Goal: Feedback & Contribution: Leave review/rating

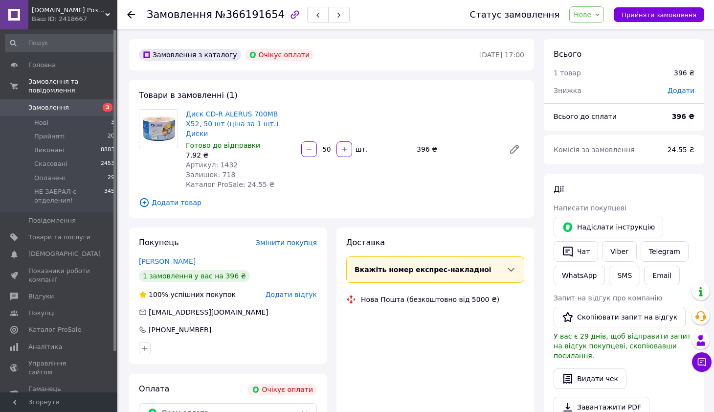
scroll to position [280, 0]
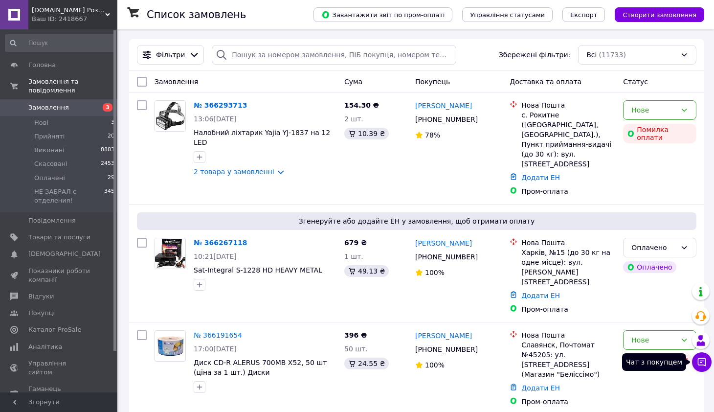
click at [701, 358] on icon at bounding box center [702, 362] width 10 height 10
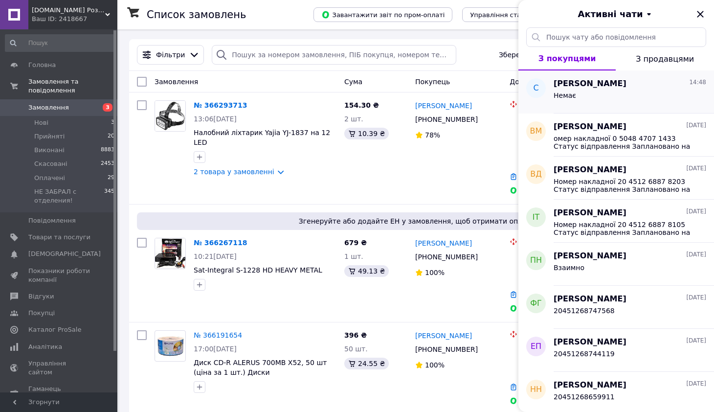
click at [601, 98] on div "Немає" at bounding box center [630, 98] width 153 height 16
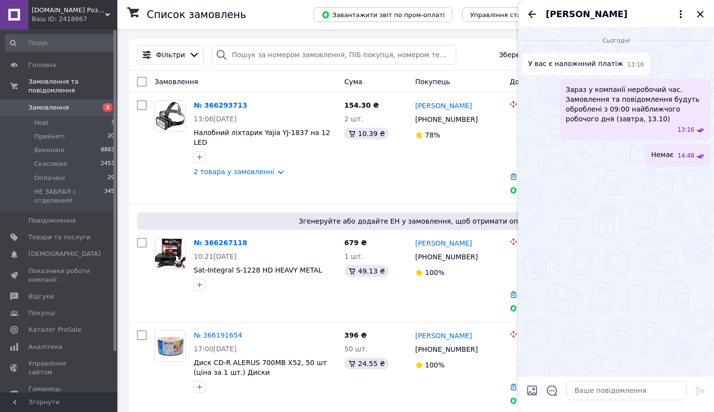
click at [599, 94] on span "Зараз у компанії неробочий час. Замовлення та повідомлення будуть оброблені з 0…" at bounding box center [635, 104] width 138 height 39
click at [529, 12] on icon "Назад" at bounding box center [532, 14] width 12 height 12
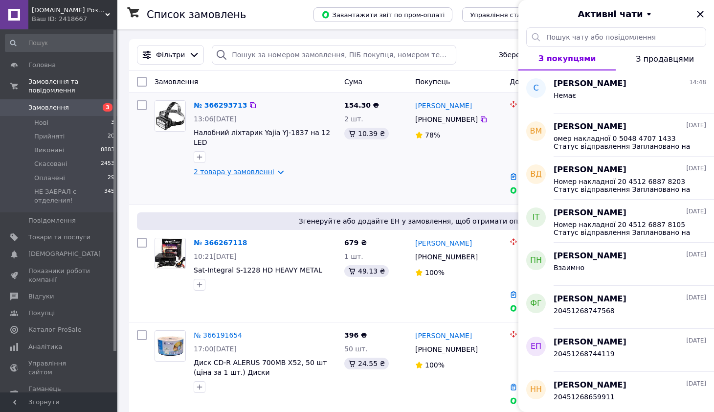
click at [265, 168] on link "2 товара у замовленні" at bounding box center [234, 172] width 81 height 8
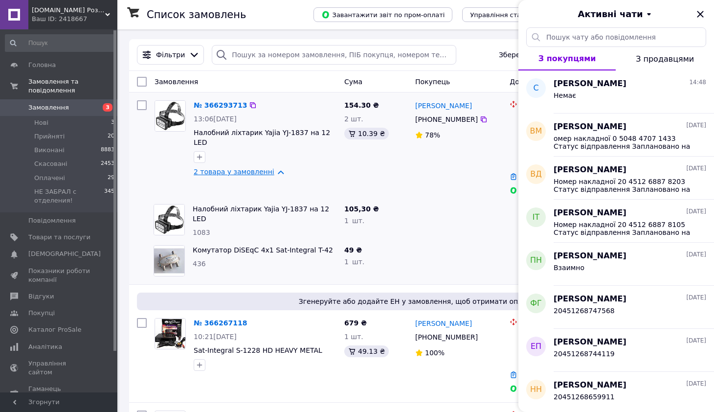
click at [270, 168] on link "2 товара у замовленні" at bounding box center [234, 172] width 81 height 8
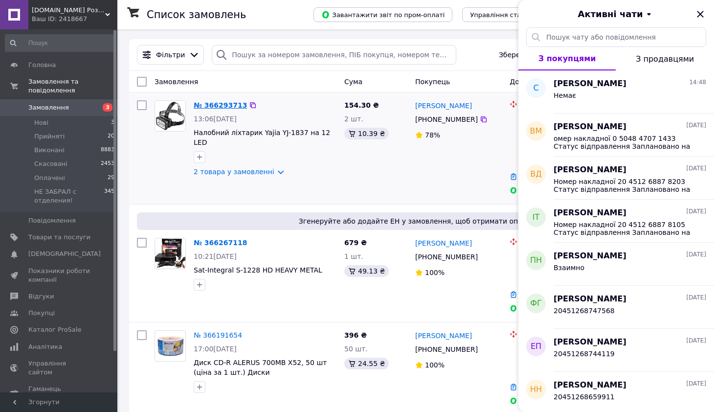
click at [218, 103] on link "№ 366293713" at bounding box center [220, 105] width 53 height 8
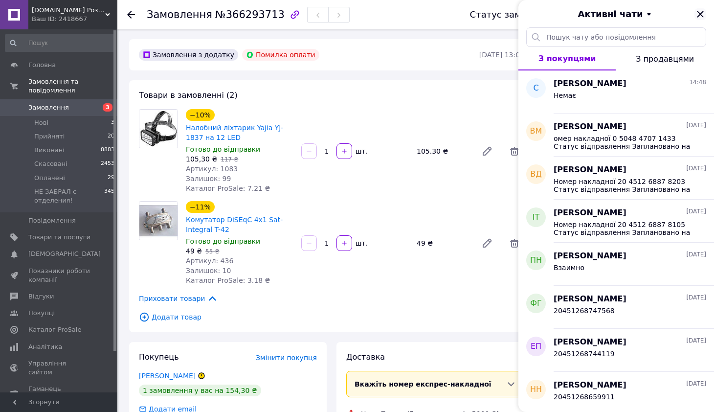
click at [700, 13] on icon "Закрити" at bounding box center [700, 14] width 6 height 6
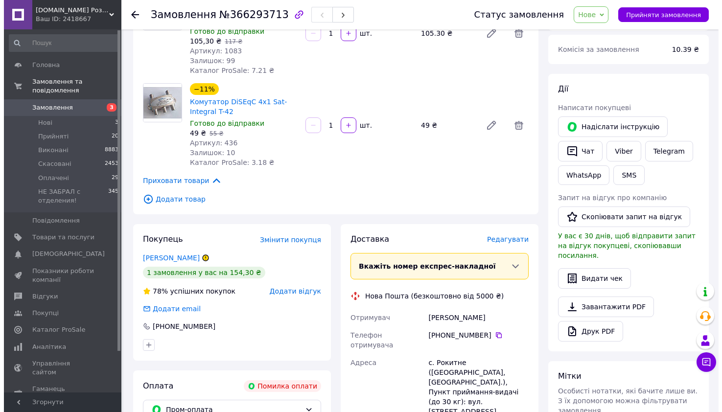
scroll to position [245, 0]
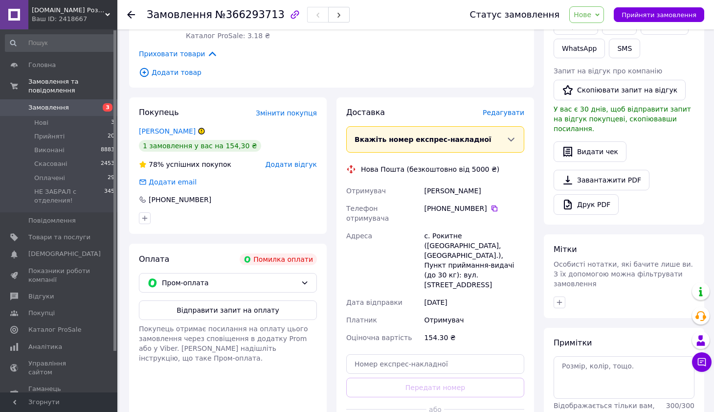
click at [306, 164] on span "Додати відгук" at bounding box center [291, 164] width 51 height 8
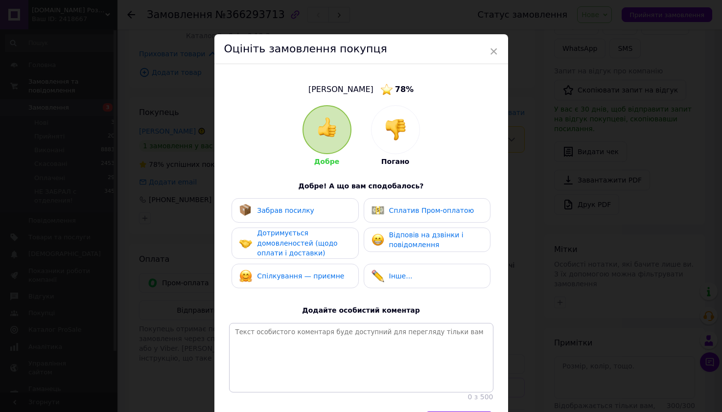
click at [397, 124] on img at bounding box center [396, 130] width 22 height 22
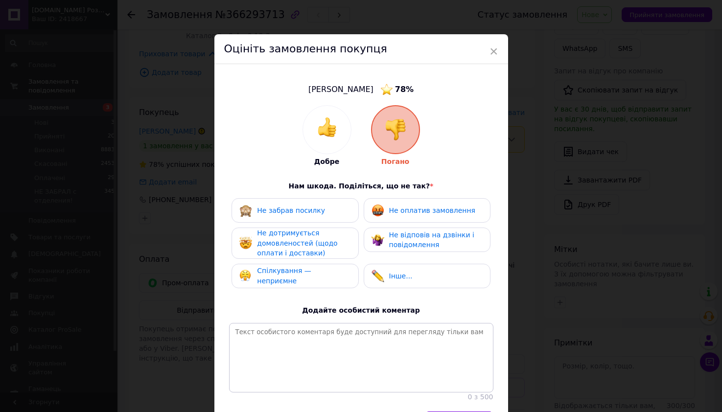
click at [406, 214] on span "Не оплатив замовлення" at bounding box center [432, 210] width 86 height 8
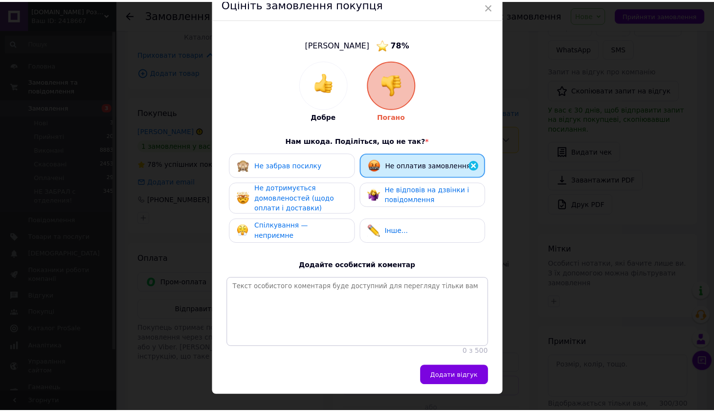
scroll to position [69, 0]
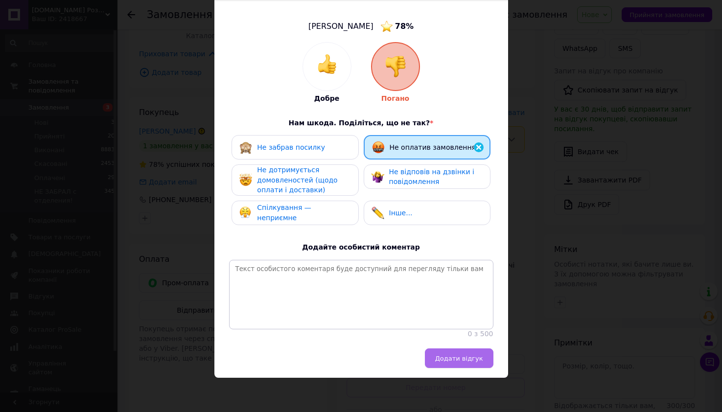
click at [468, 352] on button "Додати відгук" at bounding box center [459, 358] width 68 height 20
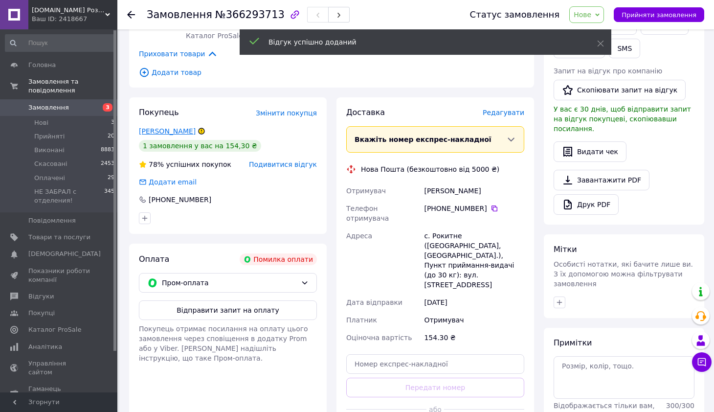
click at [176, 130] on link "[PERSON_NAME]" at bounding box center [167, 131] width 57 height 8
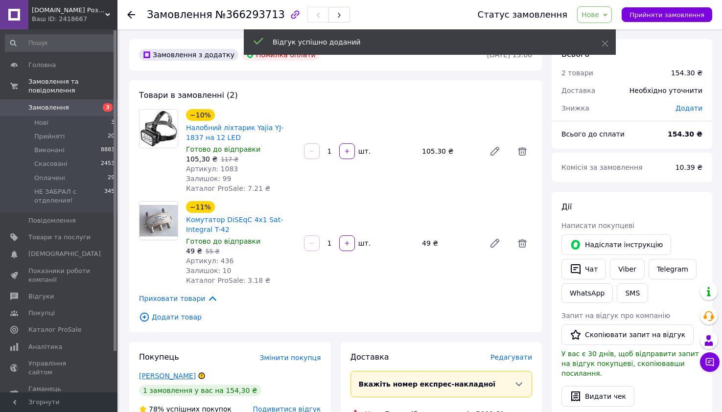
click at [176, 130] on html "[DOMAIN_NAME] Роздрібно - Оптовий інтернет магазин! Ваш ID: 2418667 Сайт [DOMAI…" at bounding box center [361, 398] width 722 height 796
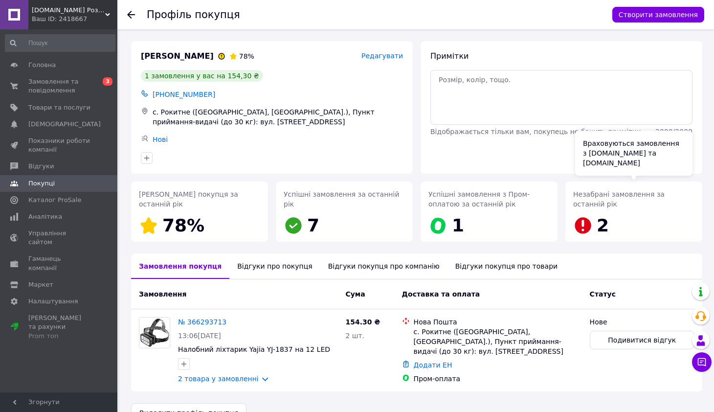
click at [580, 227] on icon at bounding box center [583, 225] width 16 height 16
click at [580, 224] on icon at bounding box center [583, 225] width 16 height 16
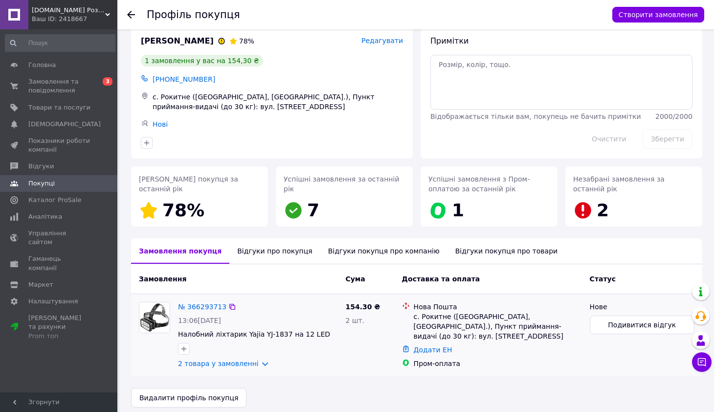
scroll to position [23, 0]
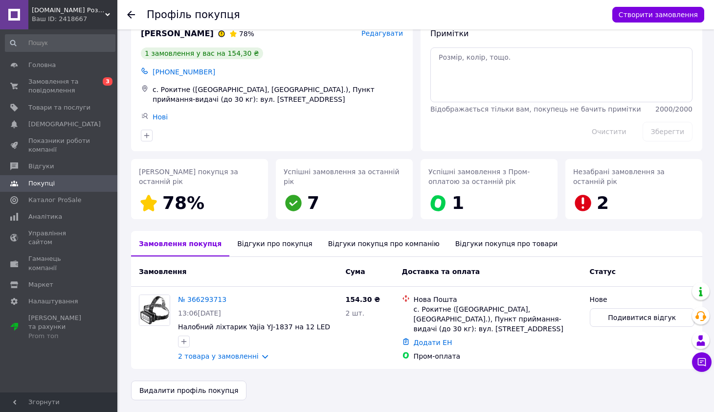
click at [365, 243] on div "Відгуки покупця про компанію" at bounding box center [383, 243] width 127 height 25
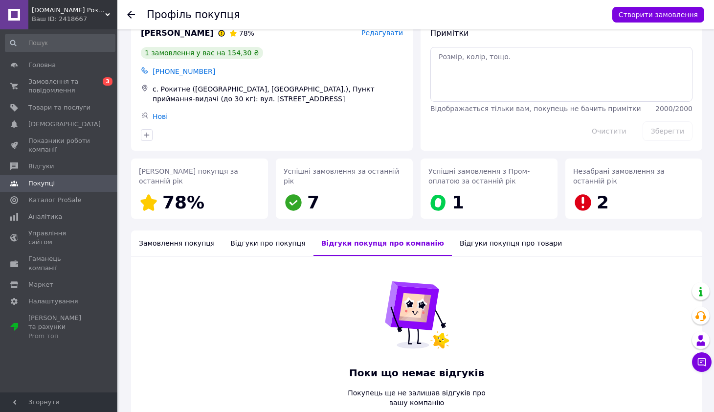
click at [253, 244] on div "Відгуки про покупця" at bounding box center [268, 242] width 91 height 25
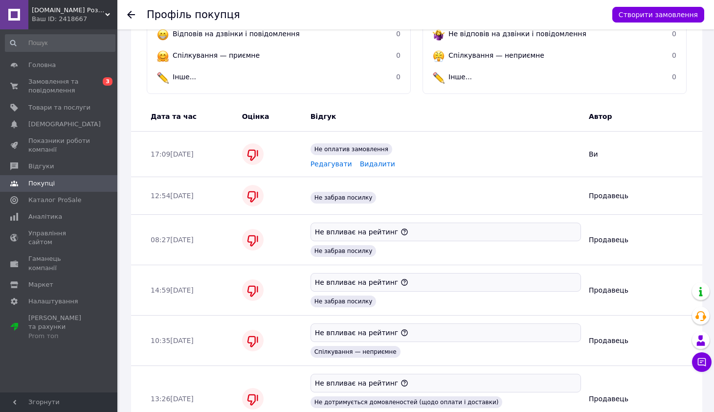
scroll to position [402, 0]
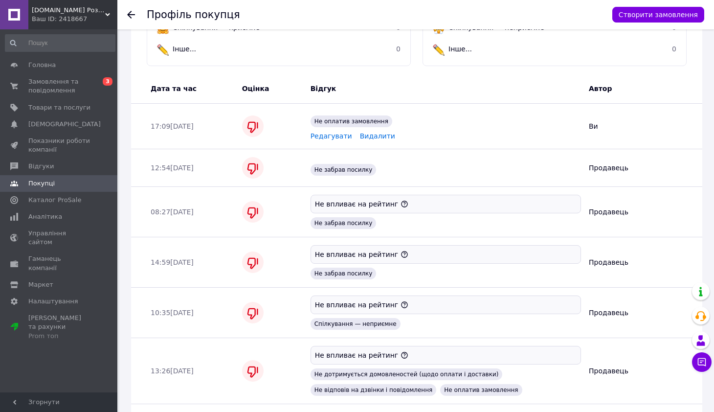
click at [338, 121] on span "Не оплатив замовлення" at bounding box center [352, 121] width 82 height 12
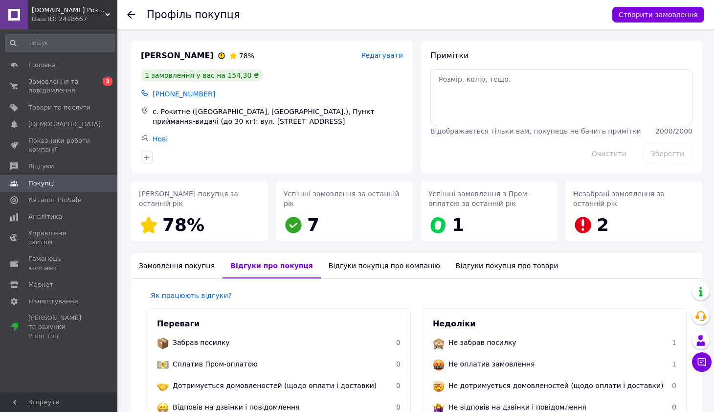
scroll to position [0, 0]
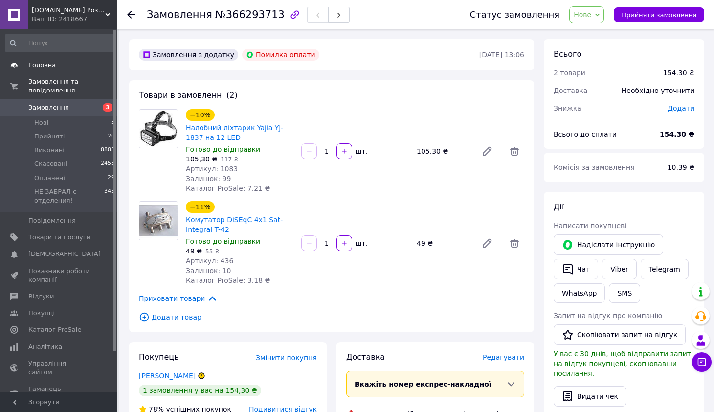
click at [38, 68] on span "Головна" at bounding box center [41, 65] width 27 height 9
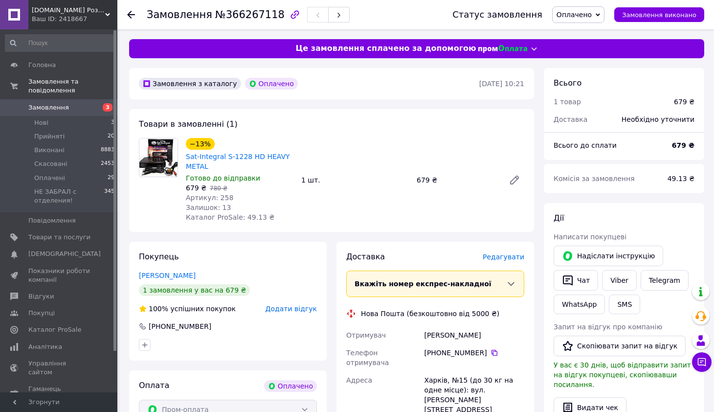
scroll to position [196, 0]
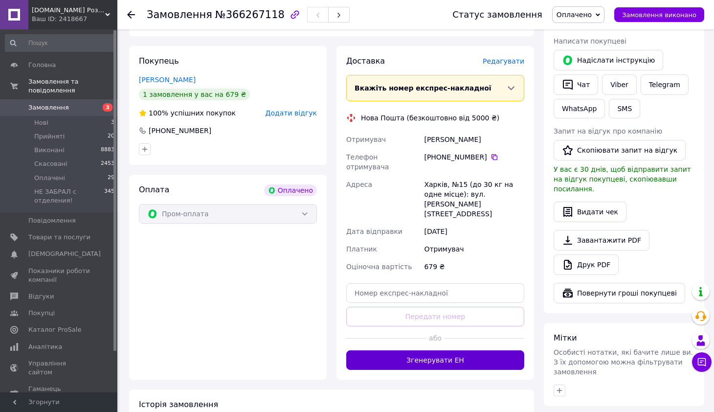
click at [473, 350] on button "Згенерувати ЕН" at bounding box center [435, 360] width 178 height 20
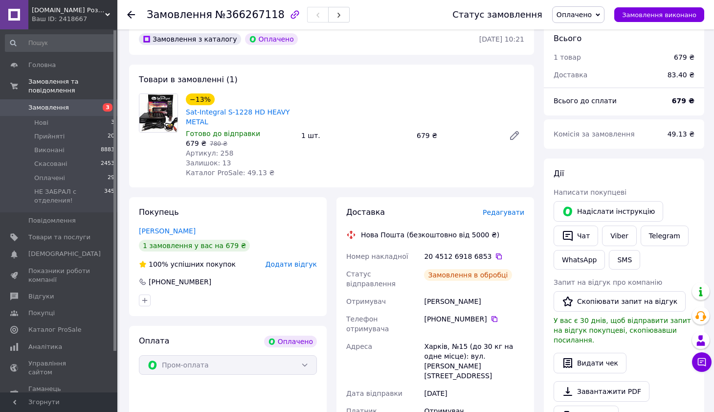
scroll to position [0, 0]
